Goal: Information Seeking & Learning: Learn about a topic

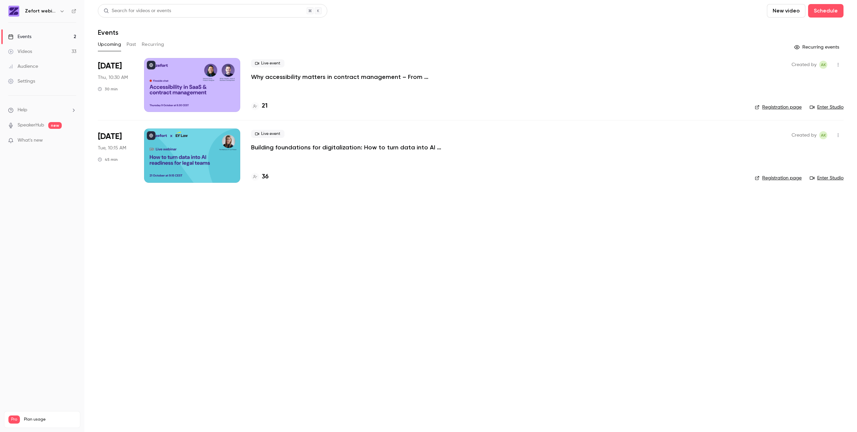
click at [33, 50] on link "Videos 33" at bounding box center [42, 51] width 84 height 15
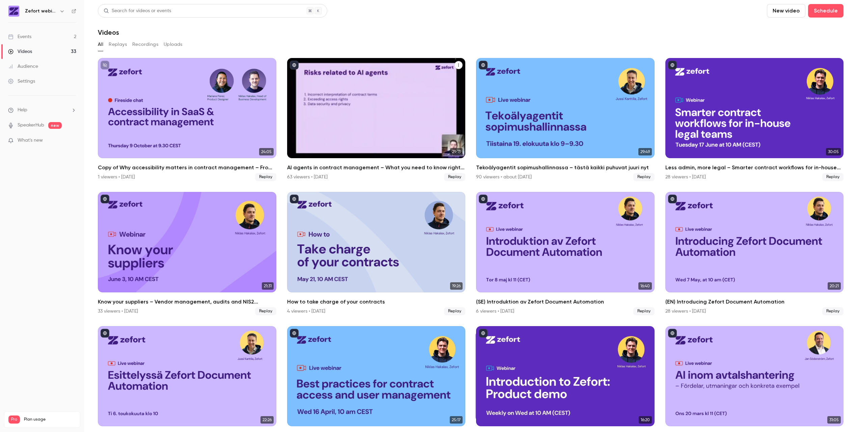
click at [404, 95] on div "AI agents in contract management – What you need to know right now" at bounding box center [376, 108] width 178 height 100
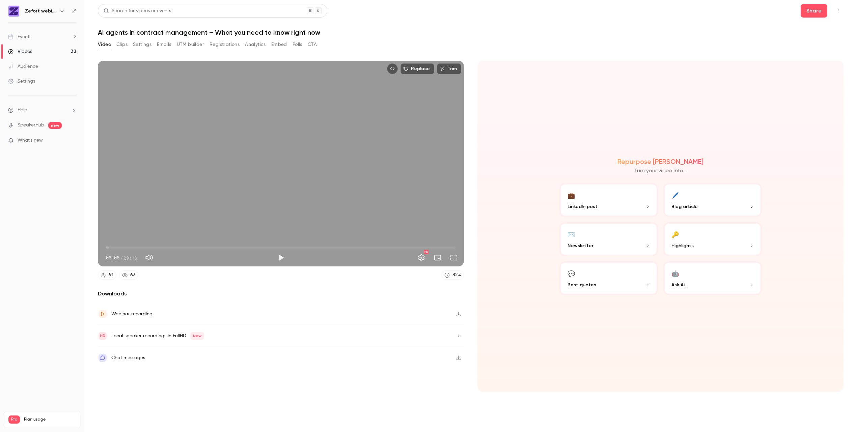
click at [258, 45] on button "Analytics" at bounding box center [255, 44] width 21 height 11
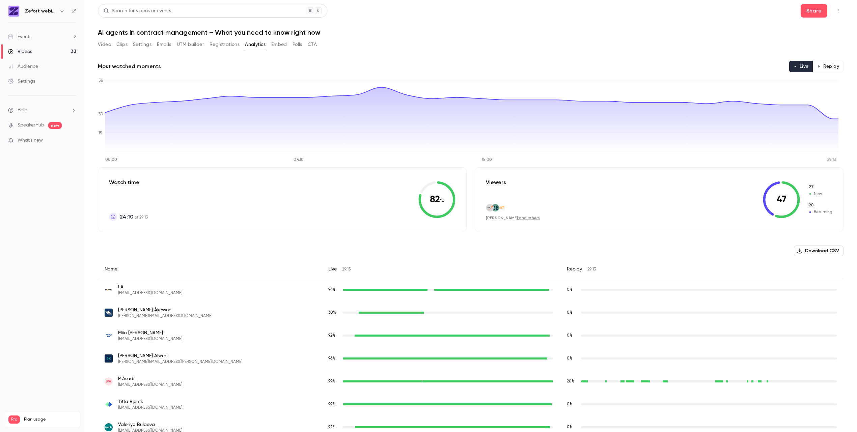
click at [225, 44] on button "Registrations" at bounding box center [224, 44] width 30 height 11
